Goal: Information Seeking & Learning: Check status

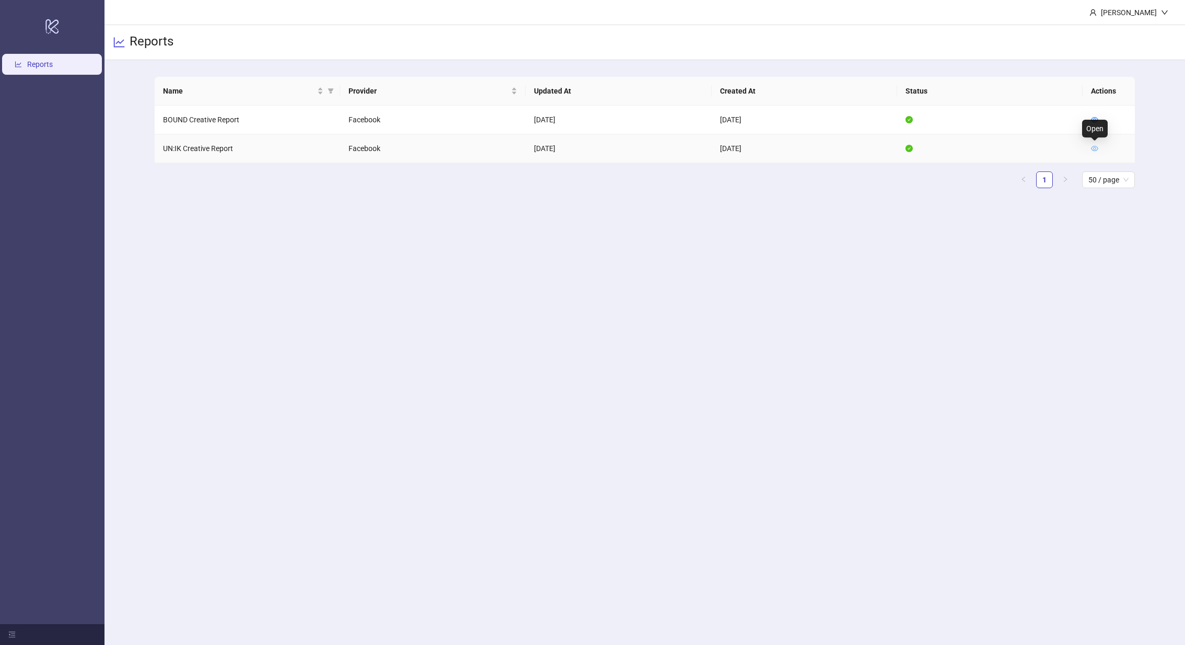
click at [1098, 148] on icon "eye" at bounding box center [1094, 148] width 7 height 7
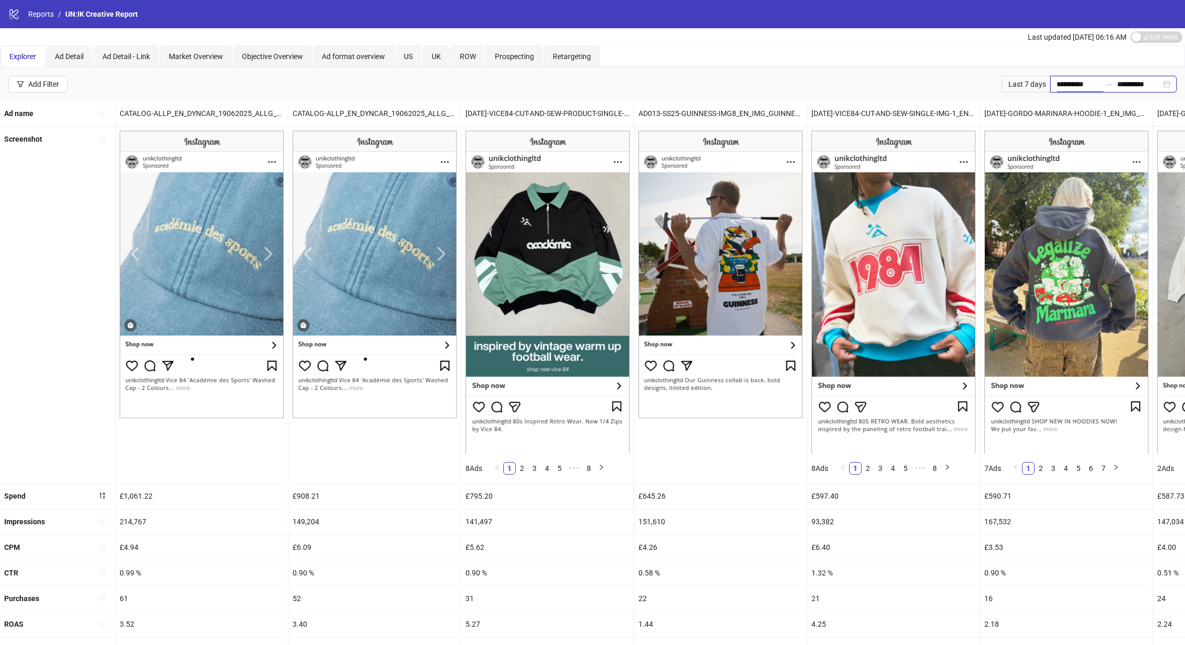
click at [1066, 83] on input "**********" at bounding box center [1079, 83] width 44 height 11
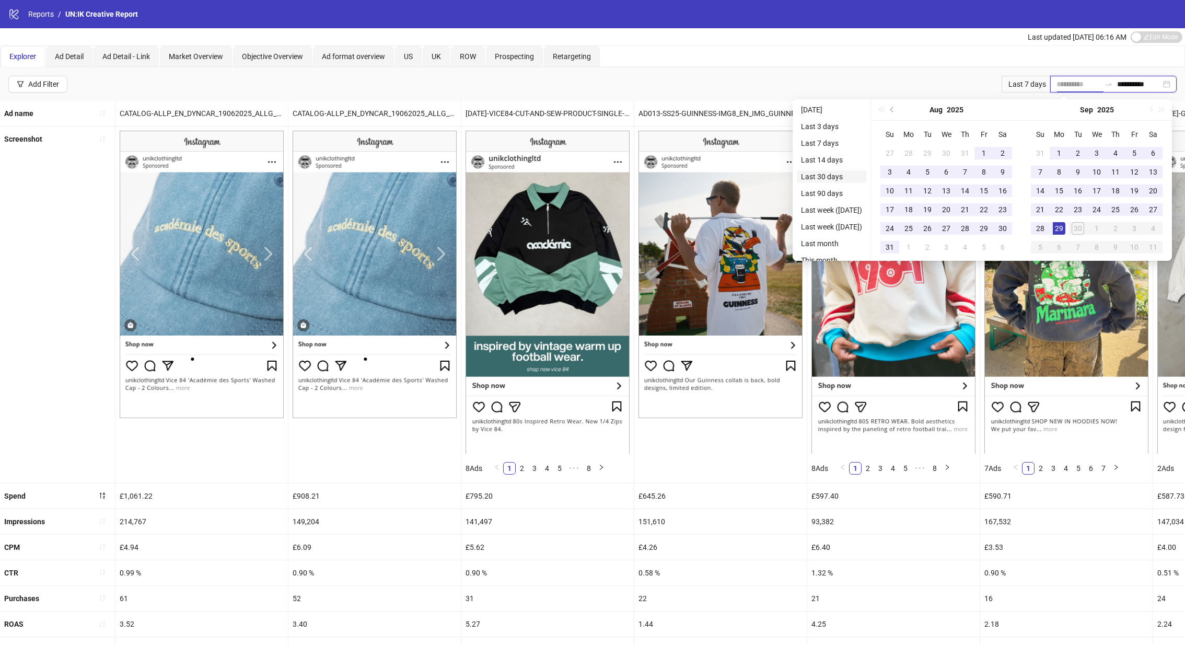
type input "**********"
click at [861, 173] on li "Last 30 days" at bounding box center [831, 176] width 69 height 13
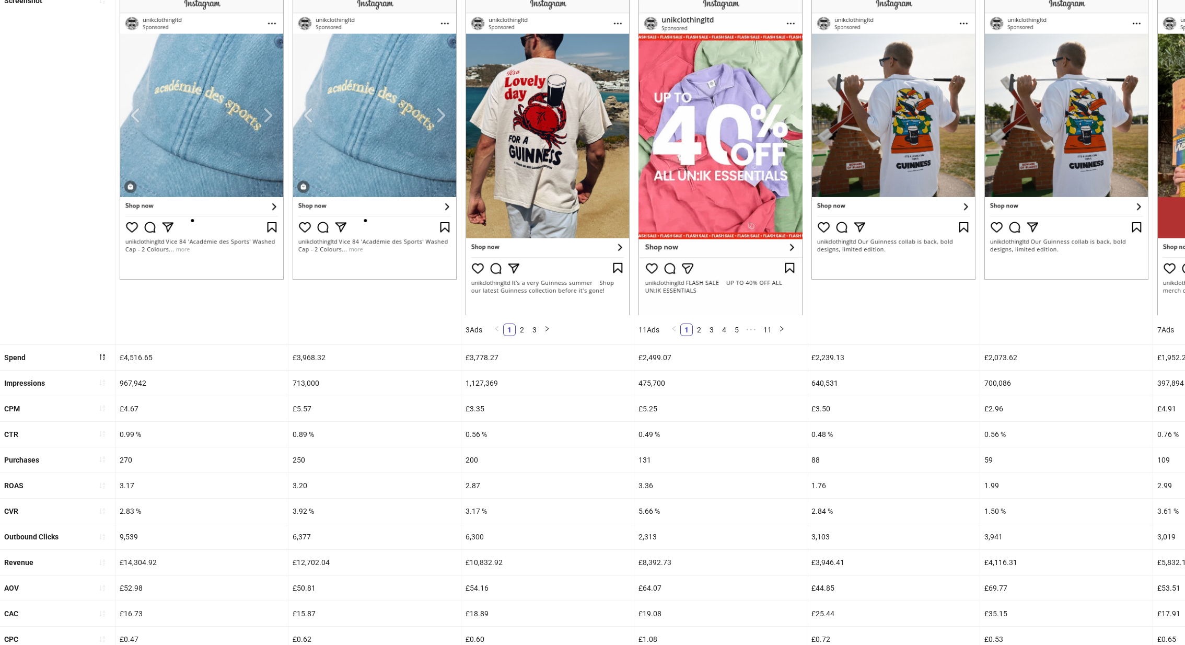
scroll to position [211, 0]
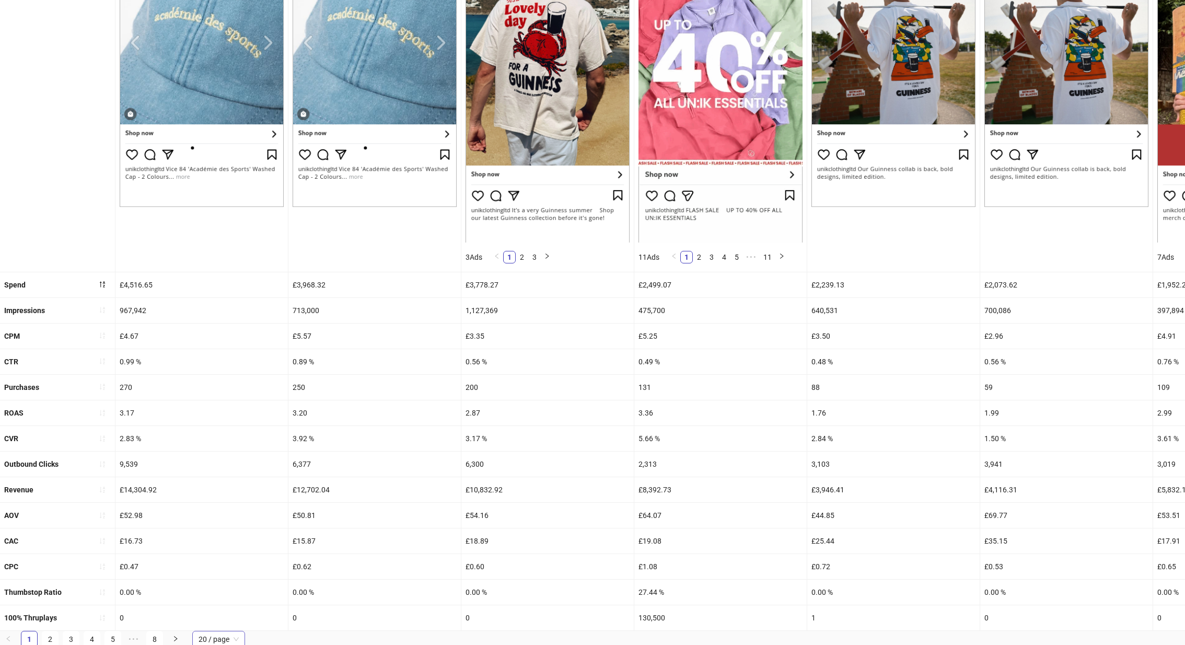
click at [202, 640] on span "20 / page" at bounding box center [219, 639] width 40 height 16
click at [217, 618] on div "100 / page" at bounding box center [219, 617] width 36 height 11
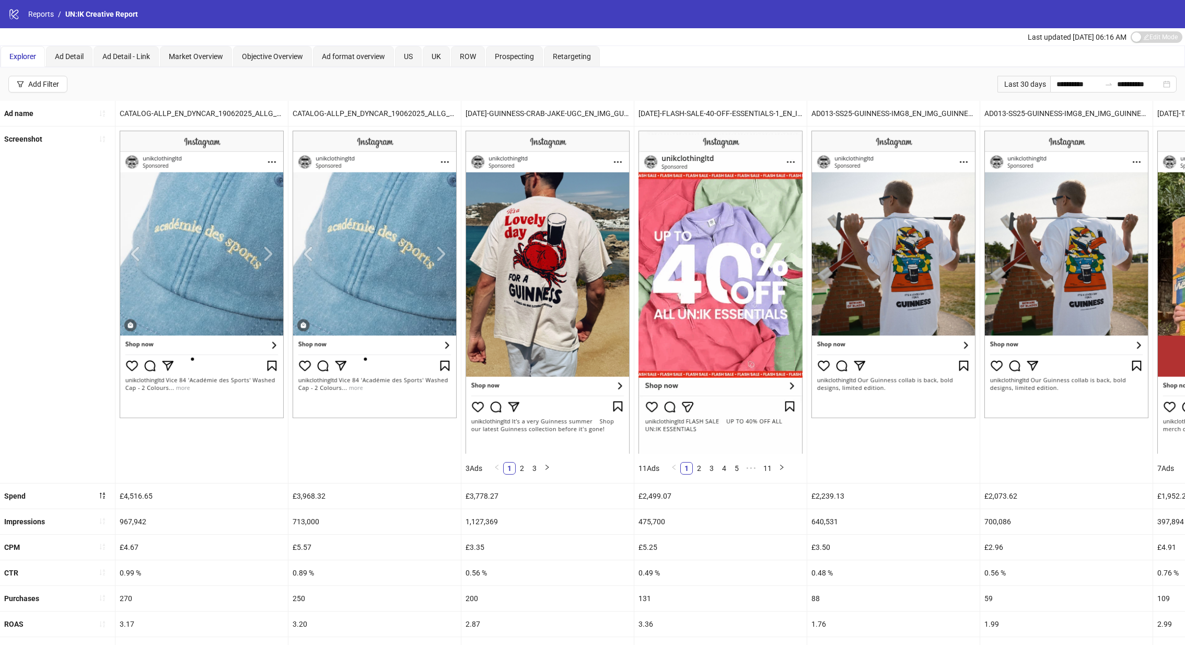
scroll to position [211, 0]
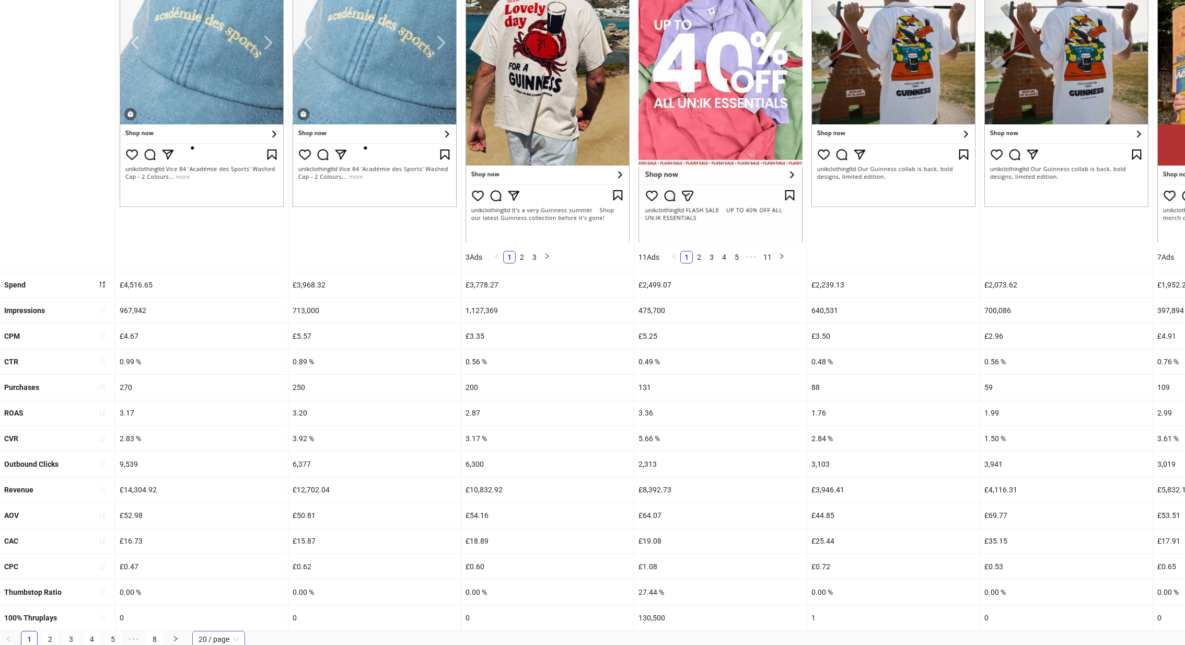
click at [205, 639] on span "20 / page" at bounding box center [219, 639] width 40 height 16
click at [228, 616] on div "100 / page" at bounding box center [219, 617] width 36 height 11
click at [289, 556] on div "£0.62" at bounding box center [374, 566] width 172 height 25
click at [675, 388] on div "131" at bounding box center [720, 387] width 172 height 25
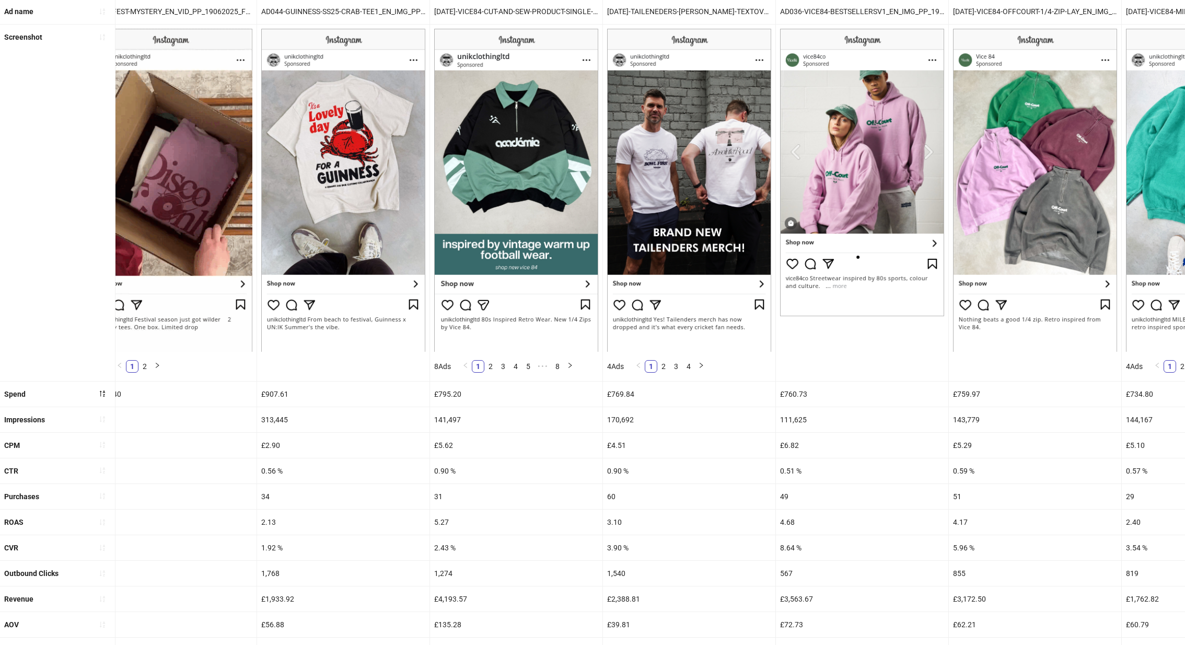
scroll to position [0, 3671]
